Goal: Task Accomplishment & Management: Manage account settings

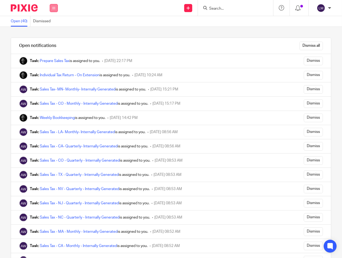
click at [50, 6] on button at bounding box center [54, 8] width 8 height 8
click at [31, 6] on img at bounding box center [24, 7] width 27 height 7
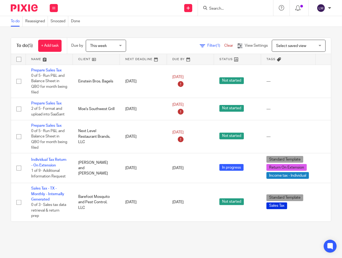
click at [108, 47] on span "This week" at bounding box center [104, 45] width 28 height 11
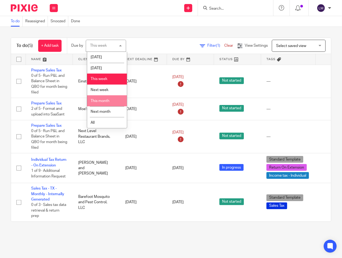
click at [103, 103] on li "This month" at bounding box center [107, 100] width 40 height 11
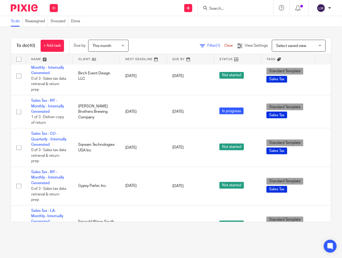
scroll to position [686, 0]
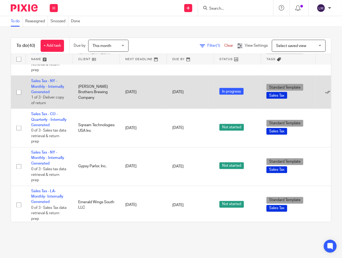
click at [88, 98] on td "Woodcock Brothers Brewing Company" at bounding box center [96, 92] width 47 height 33
click at [41, 92] on link "Sales Tax - NY - Monthly - Internally Generated" at bounding box center [47, 86] width 33 height 15
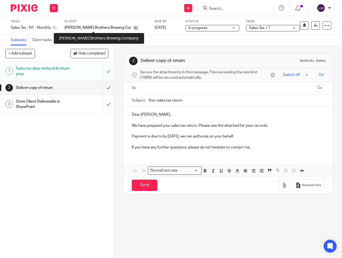
drag, startPoint x: 97, startPoint y: 28, endPoint x: 92, endPoint y: 20, distance: 9.1
click at [92, 20] on label "Client" at bounding box center [105, 21] width 83 height 4
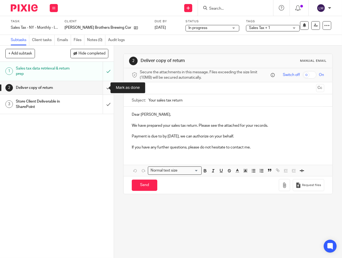
click at [101, 92] on input "submit" at bounding box center [57, 87] width 114 height 13
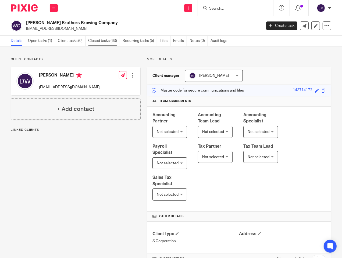
click at [90, 42] on link "Closed tasks (63)" at bounding box center [104, 41] width 32 height 10
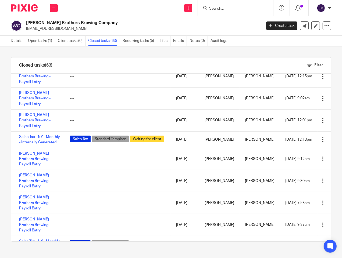
scroll to position [119, 0]
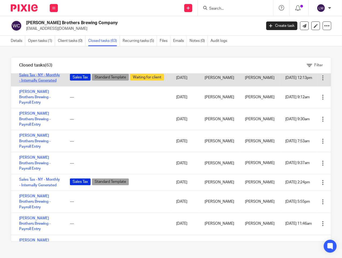
click at [31, 82] on link "Sales Tax - NY - Monthly - Internally Generated" at bounding box center [39, 77] width 41 height 9
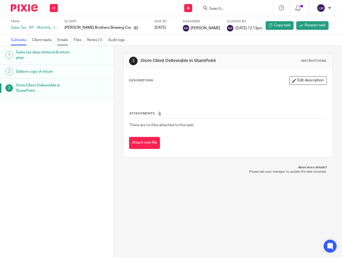
click at [59, 39] on link "Emails" at bounding box center [64, 40] width 14 height 10
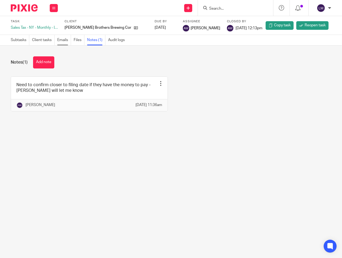
click at [61, 41] on link "Emails" at bounding box center [64, 40] width 14 height 10
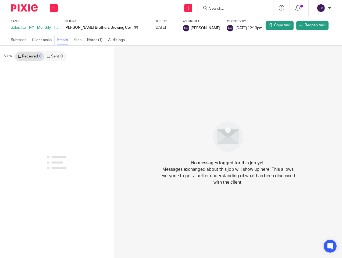
click at [47, 38] on link "Client tasks" at bounding box center [43, 40] width 23 height 10
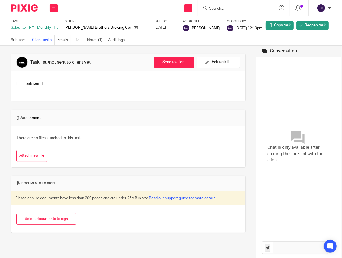
click at [21, 38] on link "Subtasks" at bounding box center [20, 40] width 19 height 10
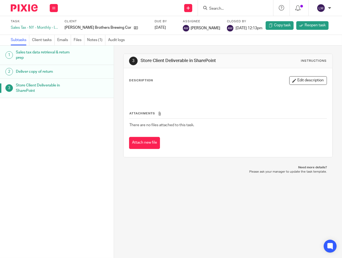
click at [46, 73] on h1 "Deliver copy of return" at bounding box center [47, 72] width 62 height 8
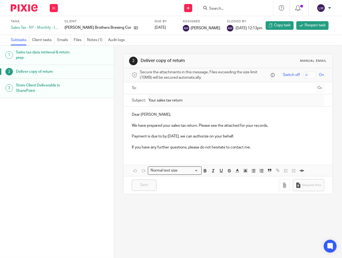
click at [59, 86] on h1 "Store Client Deliverable in SharePoint" at bounding box center [47, 88] width 62 height 14
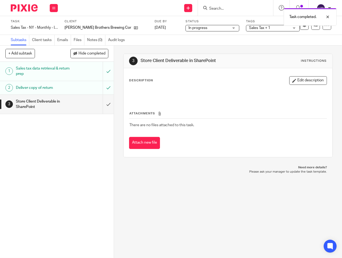
click at [82, 108] on div "Store Client Deliverable in SharePoint" at bounding box center [56, 104] width 81 height 14
click at [102, 106] on input "submit" at bounding box center [57, 104] width 114 height 19
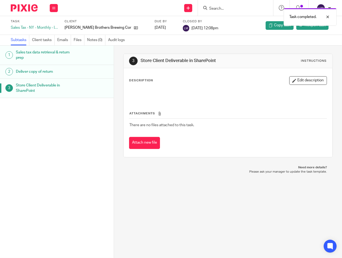
click at [28, 8] on img at bounding box center [24, 7] width 27 height 7
